Goal: Find specific page/section: Find specific page/section

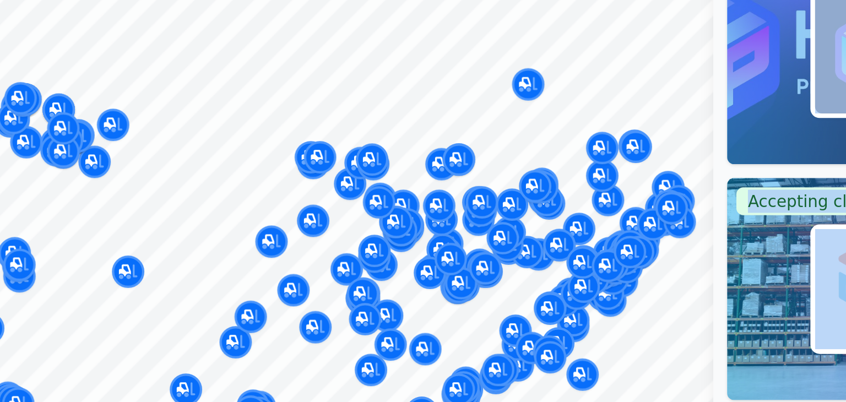
click at [235, 157] on body "Recent Map Repricer Search prep centers Ctrl K Open main menu Sign in Sign up F…" at bounding box center [423, 201] width 846 height 402
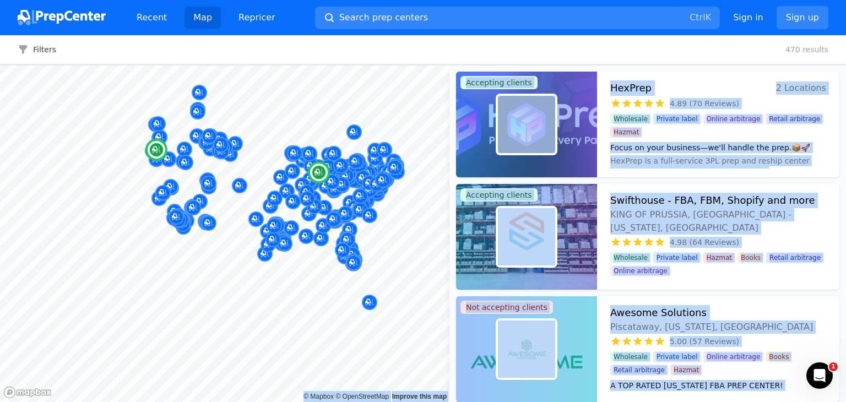
click at [690, 168] on div "HexPrep 2 Locations 4.89 (70 Reviews) Focus on your business—we'll handle the p…" at bounding box center [718, 125] width 242 height 106
